Goal: Task Accomplishment & Management: Manage account settings

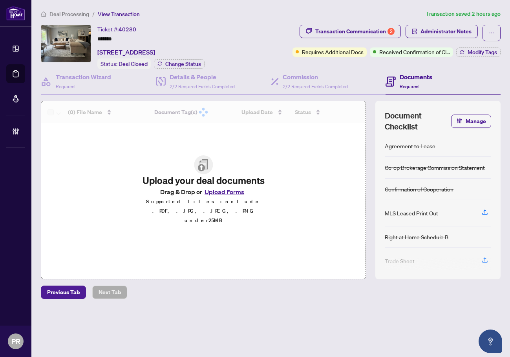
click at [105, 36] on input "*******" at bounding box center [124, 39] width 55 height 11
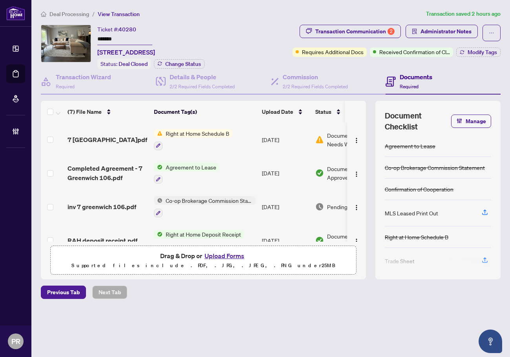
click at [106, 36] on input "*******" at bounding box center [124, 39] width 55 height 11
click at [346, 31] on div "Transaction Communication 2" at bounding box center [354, 31] width 79 height 13
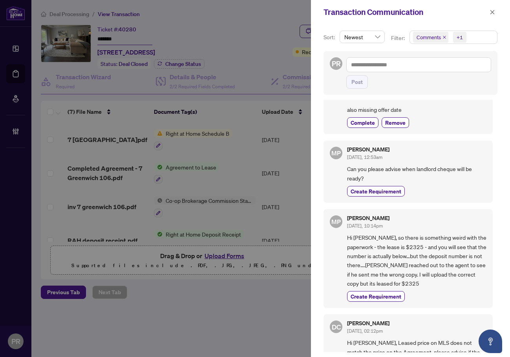
scroll to position [118, 0]
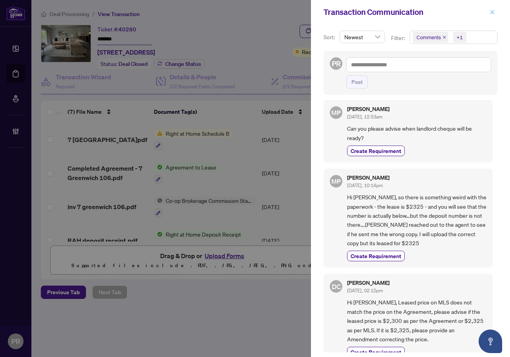
click at [489, 12] on icon "close" at bounding box center [491, 11] width 5 height 5
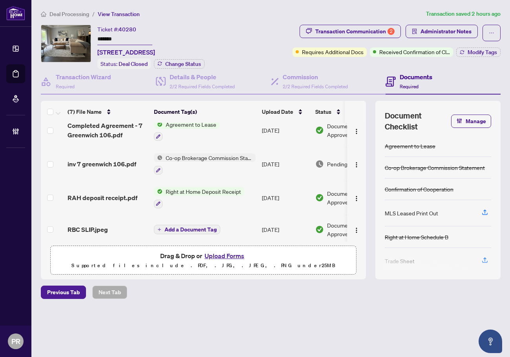
scroll to position [0, 0]
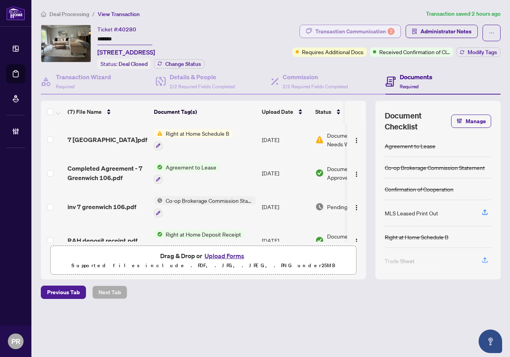
click at [384, 33] on div "Transaction Communication 2" at bounding box center [354, 31] width 79 height 13
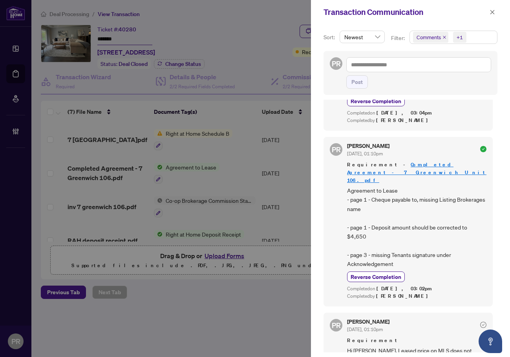
scroll to position [746, 0]
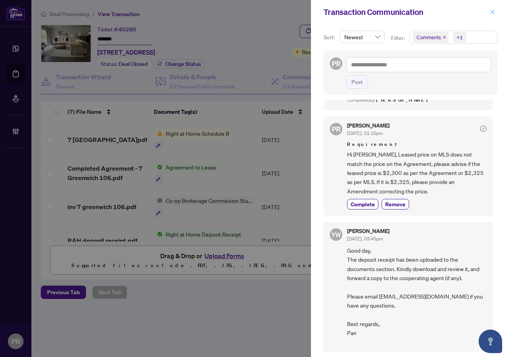
click at [495, 12] on button "button" at bounding box center [492, 11] width 10 height 9
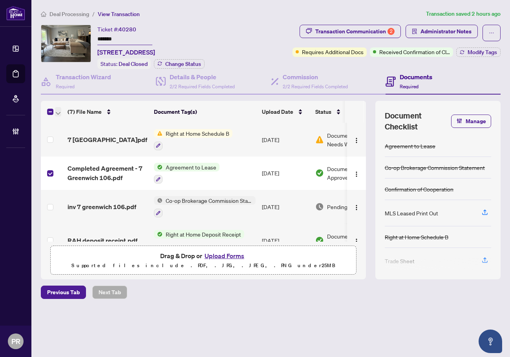
click at [60, 110] on span "button" at bounding box center [58, 112] width 5 height 9
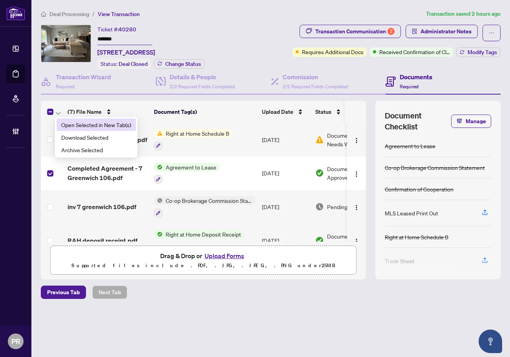
click at [75, 122] on span "Open Selected in New Tab(s)" at bounding box center [96, 124] width 70 height 9
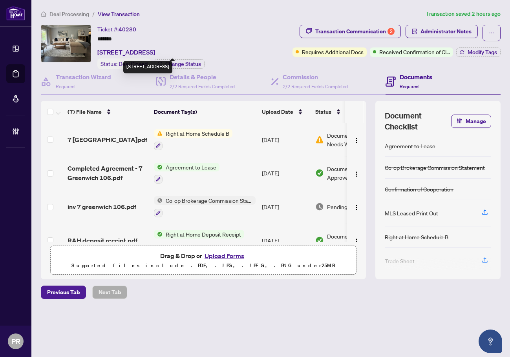
drag, startPoint x: 153, startPoint y: 51, endPoint x: 97, endPoint y: 51, distance: 56.5
click at [97, 51] on div "Ticket #: 40280 ******* [STREET_ADDRESS] Status: Deal Closed Change Status" at bounding box center [144, 47] width 206 height 44
copy span "[STREET_ADDRESS]"
click at [227, 253] on button "Upload Forms" at bounding box center [224, 256] width 44 height 10
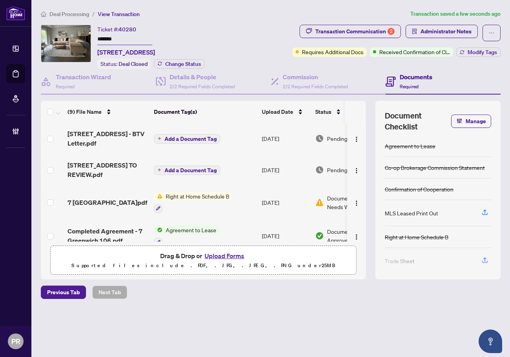
click at [201, 136] on span "Add a Document Tag" at bounding box center [190, 138] width 52 height 5
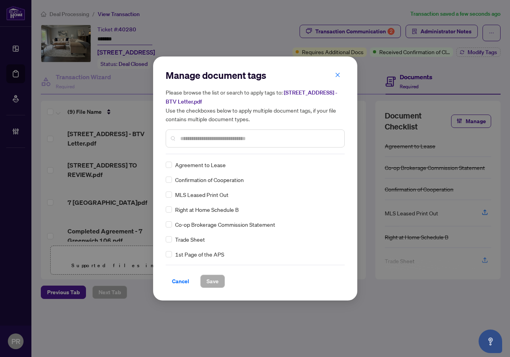
click at [196, 139] on input "text" at bounding box center [259, 138] width 158 height 9
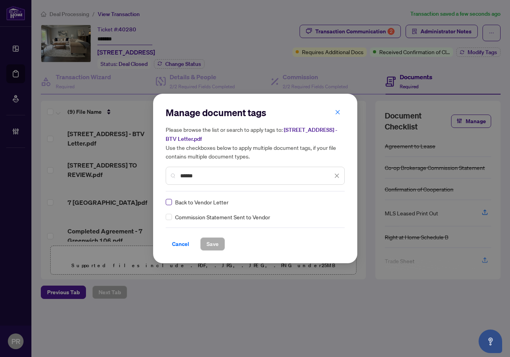
type input "******"
click at [328, 202] on img at bounding box center [329, 202] width 8 height 8
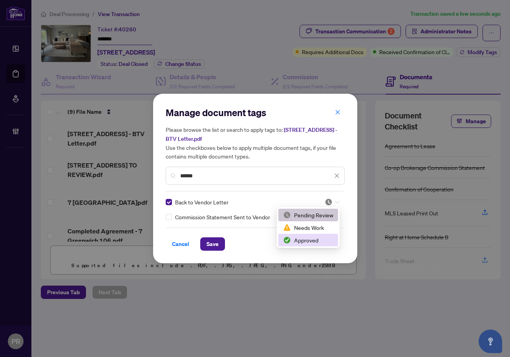
click at [293, 238] on div "Approved" at bounding box center [308, 240] width 50 height 9
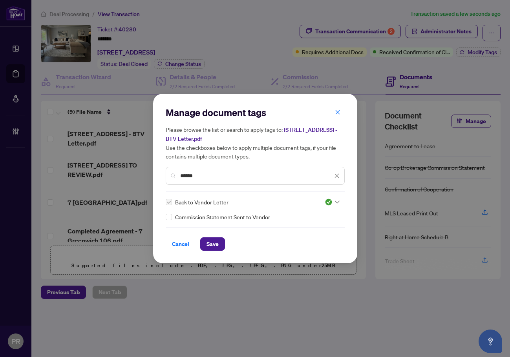
click at [231, 244] on div "Cancel Save" at bounding box center [255, 243] width 179 height 13
click at [215, 251] on div "Manage document tags Please browse the list or search to apply tags to: [STREET…" at bounding box center [255, 179] width 204 height 170
drag, startPoint x: 205, startPoint y: 253, endPoint x: 208, endPoint y: 250, distance: 4.4
click at [205, 252] on div "Manage document tags Please browse the list or search to apply tags to: [STREET…" at bounding box center [255, 179] width 204 height 170
click at [208, 248] on span "Save" at bounding box center [212, 244] width 12 height 13
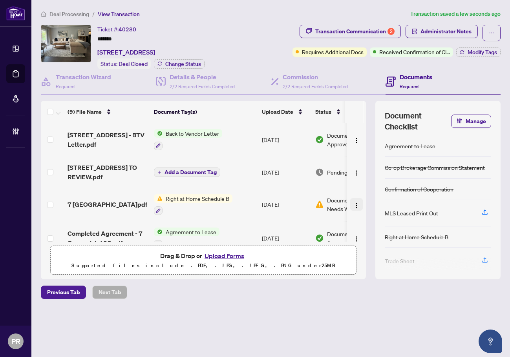
click at [356, 203] on img "button" at bounding box center [356, 205] width 6 height 6
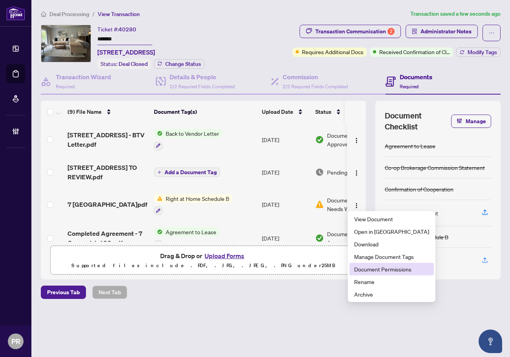
click at [395, 265] on span "Document Permissions" at bounding box center [391, 269] width 75 height 9
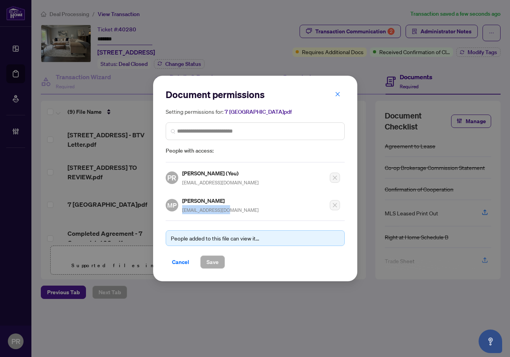
drag, startPoint x: 182, startPoint y: 208, endPoint x: 234, endPoint y: 210, distance: 51.8
click at [235, 208] on div "MP [PERSON_NAME] [EMAIL_ADDRESS][DOMAIN_NAME]" at bounding box center [253, 202] width 174 height 23
copy span "[EMAIL_ADDRESS][DOMAIN_NAME]"
drag, startPoint x: 177, startPoint y: 261, endPoint x: 294, endPoint y: 212, distance: 126.6
click at [179, 261] on span "Cancel" at bounding box center [180, 262] width 17 height 13
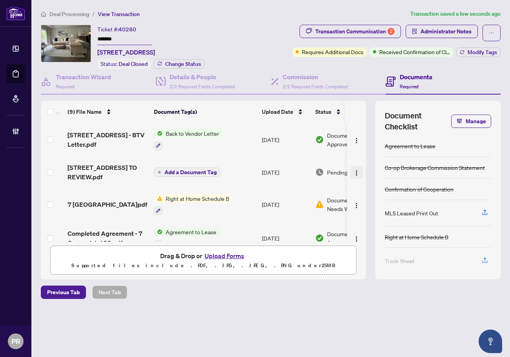
click at [353, 171] on img "button" at bounding box center [356, 173] width 6 height 6
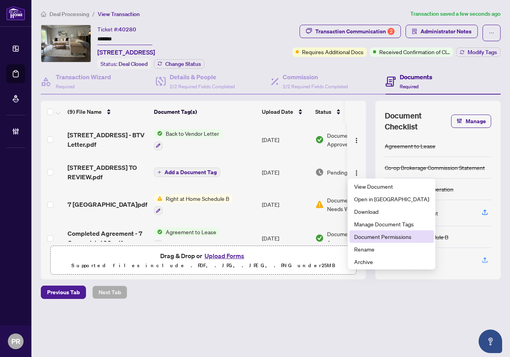
click at [379, 240] on span "Document Permissions" at bounding box center [391, 236] width 75 height 9
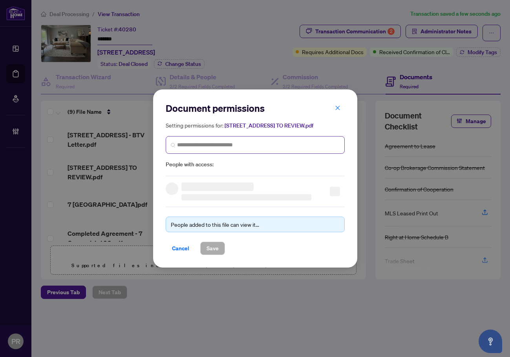
click at [234, 153] on span at bounding box center [255, 145] width 179 height 18
paste input "**********"
type input "**********"
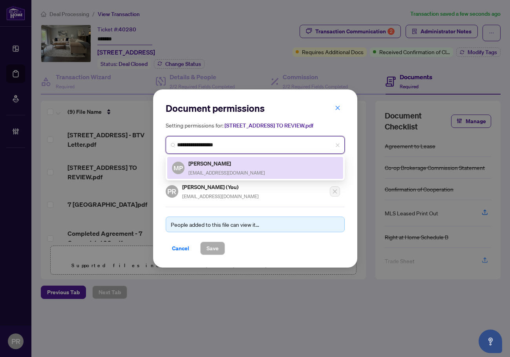
click at [209, 176] on span "[EMAIL_ADDRESS][DOMAIN_NAME]" at bounding box center [226, 173] width 77 height 6
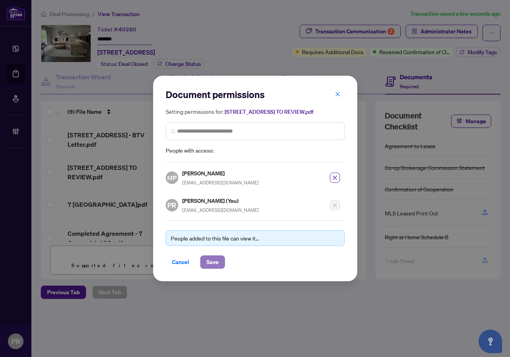
click at [219, 266] on button "Save" at bounding box center [212, 261] width 25 height 13
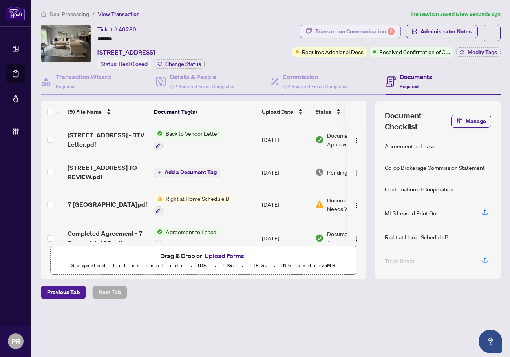
click at [356, 32] on div "Transaction Communication 2" at bounding box center [354, 31] width 79 height 13
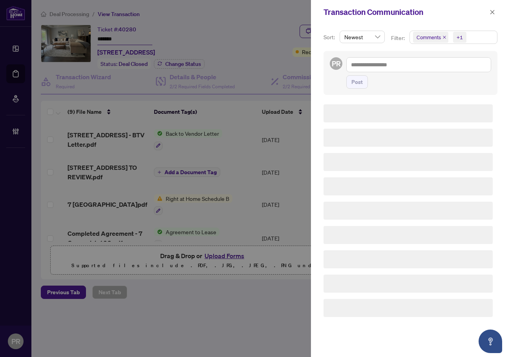
scroll to position [0, 0]
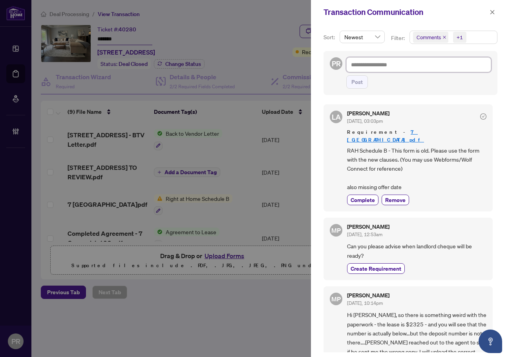
click at [394, 65] on textarea at bounding box center [418, 64] width 145 height 15
paste textarea "**********"
type textarea "**********"
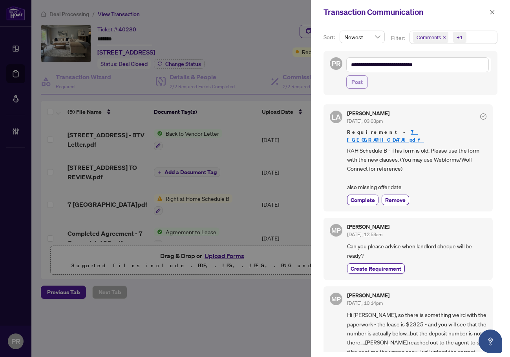
click at [364, 84] on button "Post" at bounding box center [357, 81] width 22 height 13
type textarea "**********"
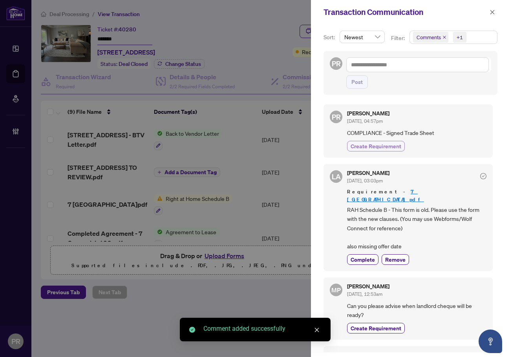
click at [373, 144] on span "Create Requirement" at bounding box center [375, 146] width 51 height 8
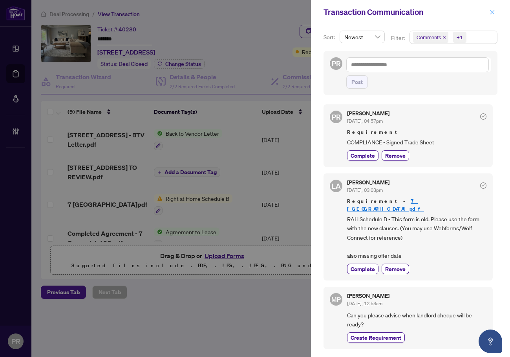
click at [490, 10] on icon "close" at bounding box center [491, 11] width 5 height 5
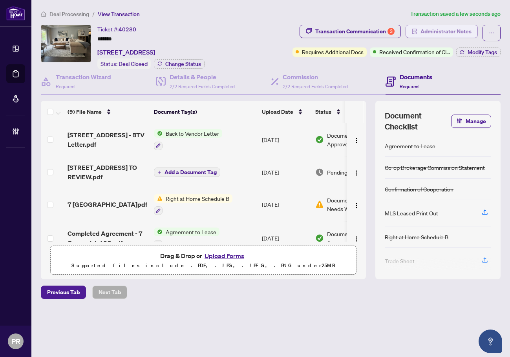
click at [443, 34] on span "Administrator Notes" at bounding box center [445, 31] width 51 height 13
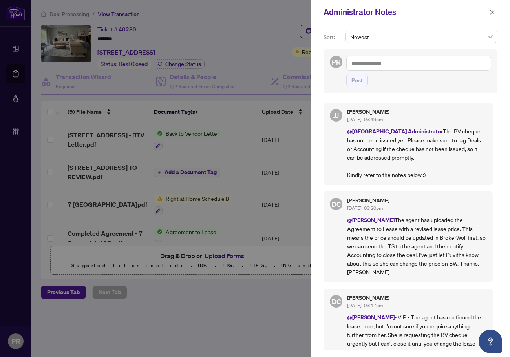
click at [376, 66] on textarea at bounding box center [418, 63] width 145 height 15
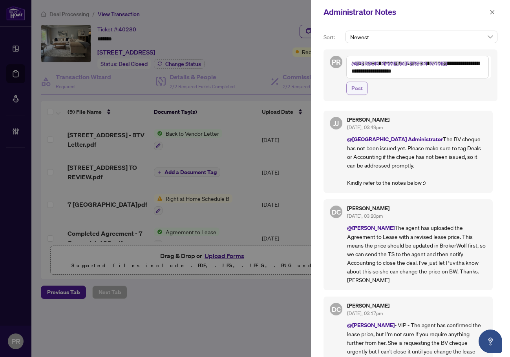
type textarea "**********"
click at [360, 93] on span "Post" at bounding box center [356, 88] width 11 height 13
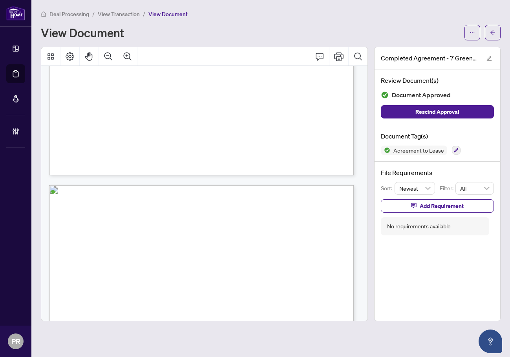
scroll to position [863, 0]
